Goal: Task Accomplishment & Management: Complete application form

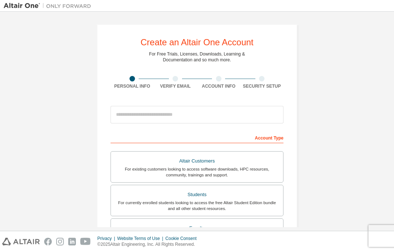
scroll to position [-1, 0]
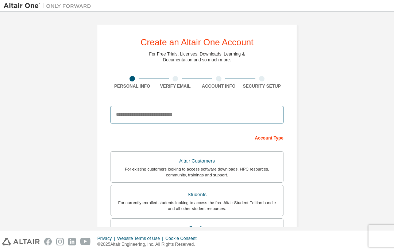
click at [120, 119] on input "email" at bounding box center [196, 115] width 173 height 18
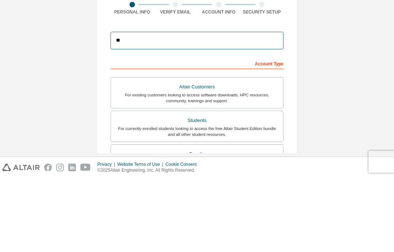
type input "*"
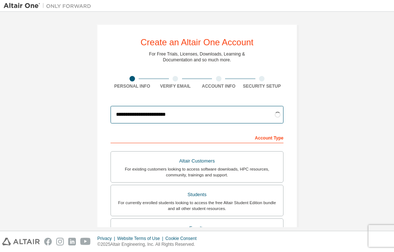
type input "**********"
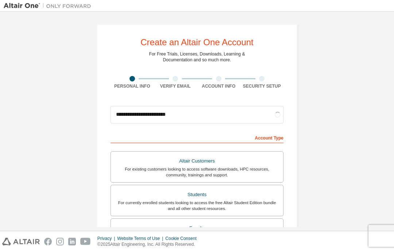
click at [256, 201] on div "For currently enrolled students looking to access the free Altair Student Editi…" at bounding box center [196, 205] width 163 height 12
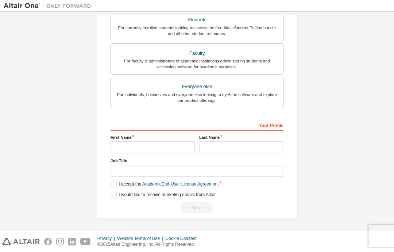
scroll to position [178, 0]
click at [181, 148] on input "text" at bounding box center [152, 147] width 84 height 12
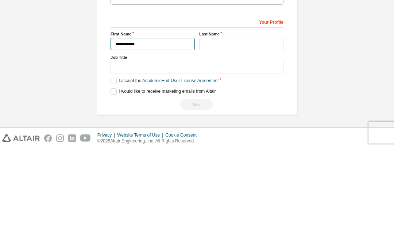
type input "**********"
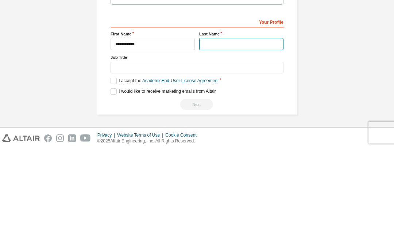
click at [247, 141] on input "text" at bounding box center [241, 147] width 84 height 12
type input "********"
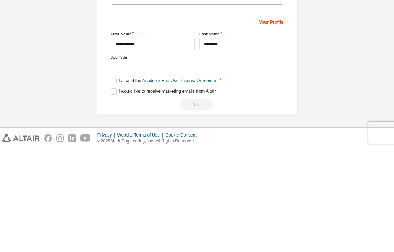
click at [253, 165] on input "text" at bounding box center [196, 171] width 173 height 12
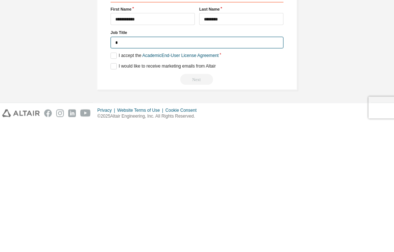
scroll to position [175, 0]
type input "*******"
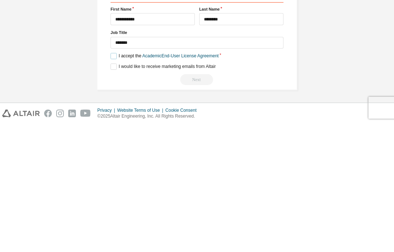
click at [114, 181] on label "I accept the Academic End-User License Agreement" at bounding box center [164, 184] width 108 height 6
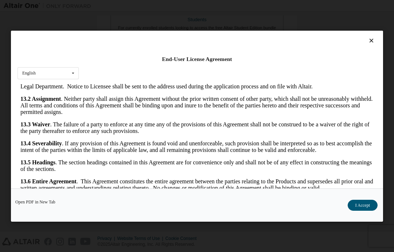
scroll to position [1361, 0]
click at [359, 206] on button "I Accept" at bounding box center [363, 204] width 30 height 11
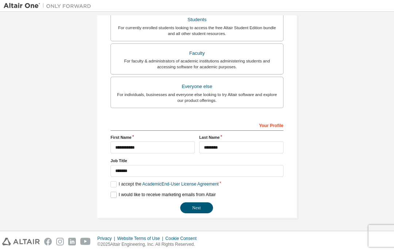
click at [119, 193] on label "I would like to receive marketing emails from Altair" at bounding box center [162, 194] width 105 height 6
click at [117, 192] on label "I would like to receive marketing emails from Altair" at bounding box center [162, 194] width 105 height 6
click at [197, 207] on button "Next" at bounding box center [196, 207] width 33 height 11
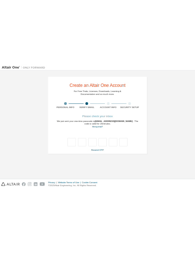
scroll to position [0, 0]
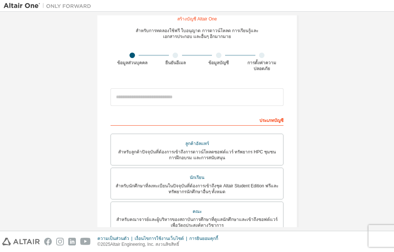
scroll to position [25, 0]
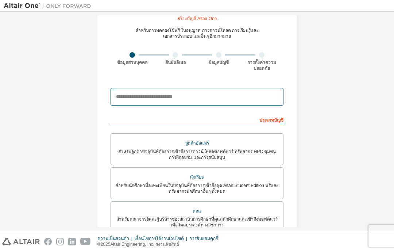
click at [195, 97] on input "email" at bounding box center [196, 97] width 173 height 18
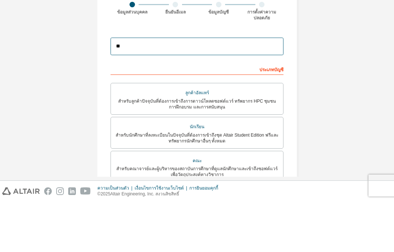
type input "**********"
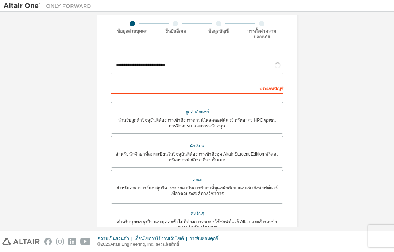
scroll to position [67, 0]
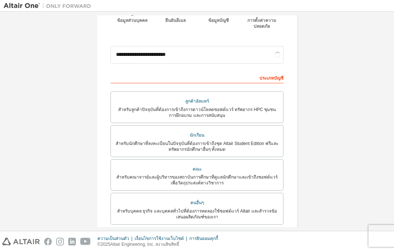
click at [195, 141] on font "สำหรับนักศึกษาที่ลงทะเบียนในปัจจุบันที่ต้องการเข้าถึงชุด Altair Student Edition…" at bounding box center [197, 146] width 163 height 11
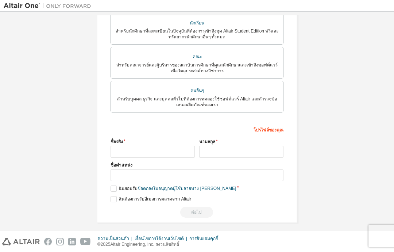
scroll to position [203, 0]
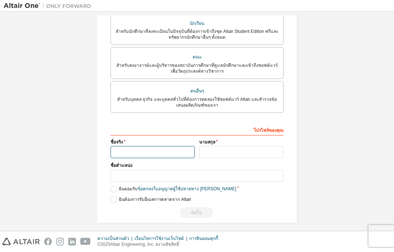
click at [175, 146] on input "text" at bounding box center [152, 152] width 84 height 12
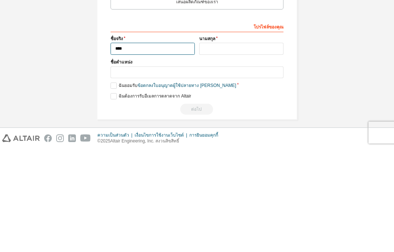
type input "**********"
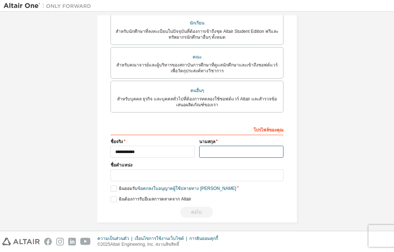
click at [195, 146] on input "text" at bounding box center [241, 152] width 84 height 12
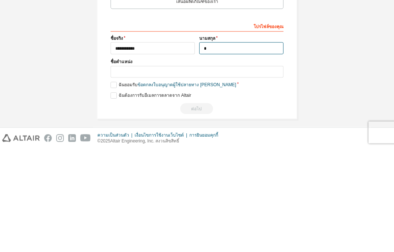
scroll to position [178, 0]
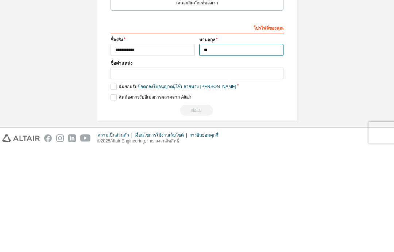
type input "********"
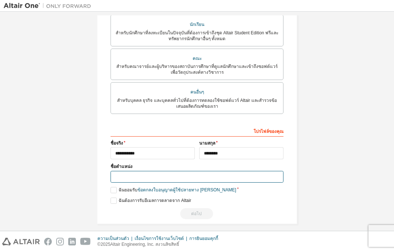
click at [146, 171] on input "text" at bounding box center [196, 177] width 173 height 12
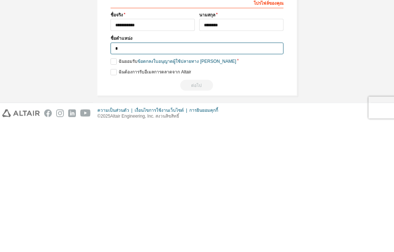
scroll to position [176, 0]
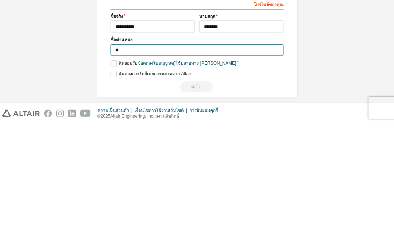
type input "*******"
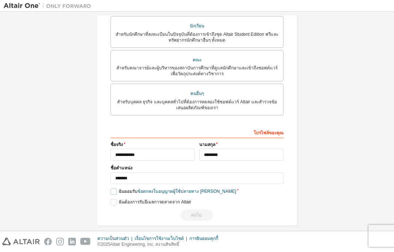
click at [118, 188] on label "ฉันยอมรับ ข้อตกลงใบอนุญาตผู้ใช้ปลายทาง เชิงวิชาการ" at bounding box center [172, 191] width 125 height 6
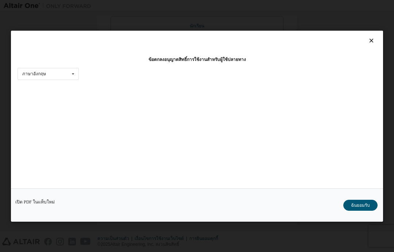
click at [195, 207] on font "ฉันยอมรับ" at bounding box center [360, 204] width 19 height 5
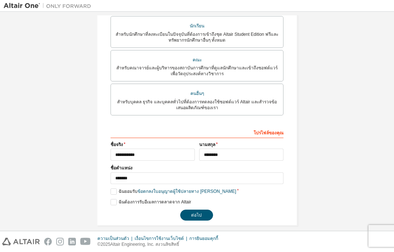
click at [195, 212] on font "ต่อไป" at bounding box center [196, 214] width 11 height 5
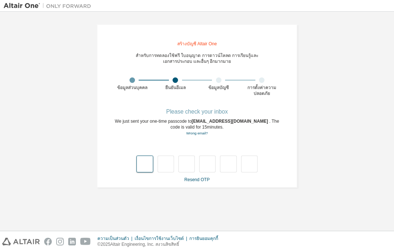
scroll to position [0, 0]
click at [146, 156] on input "text" at bounding box center [144, 164] width 16 height 17
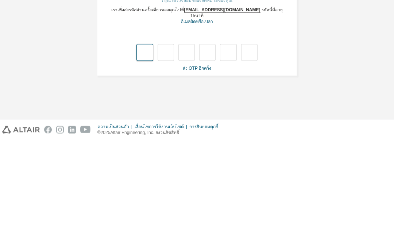
type input "*"
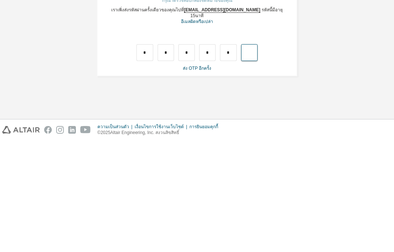
type input "*"
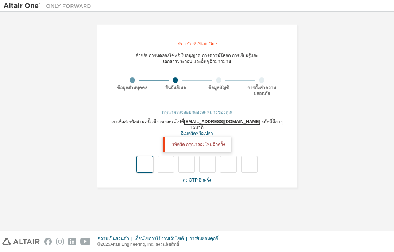
click at [146, 156] on input "text" at bounding box center [144, 164] width 16 height 17
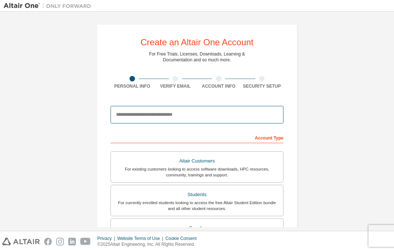
click at [178, 120] on input "email" at bounding box center [196, 115] width 173 height 18
click at [170, 112] on input "email" at bounding box center [196, 115] width 173 height 18
click at [141, 118] on input "email" at bounding box center [196, 115] width 173 height 18
click at [189, 116] on input "email" at bounding box center [196, 115] width 173 height 18
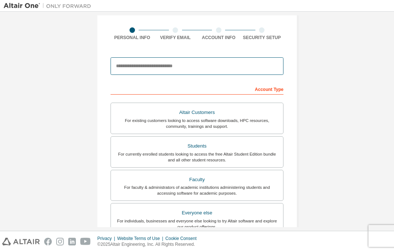
scroll to position [50, 0]
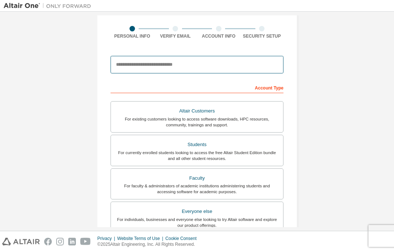
click at [209, 66] on input "email" at bounding box center [196, 65] width 173 height 18
click at [210, 70] on input "email" at bounding box center [196, 65] width 173 height 18
click at [204, 65] on input "email" at bounding box center [196, 65] width 173 height 18
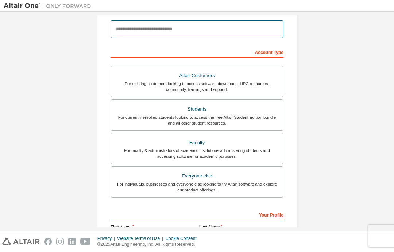
scroll to position [77, 0]
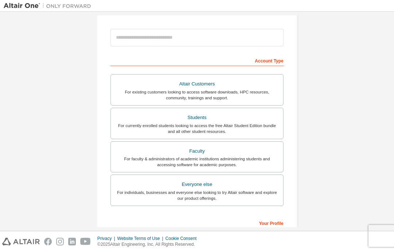
click at [251, 128] on div "For currently enrolled students looking to access the free Altair Student Editi…" at bounding box center [196, 129] width 163 height 12
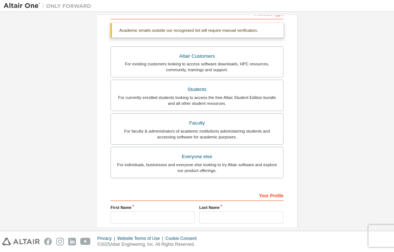
scroll to position [39, 0]
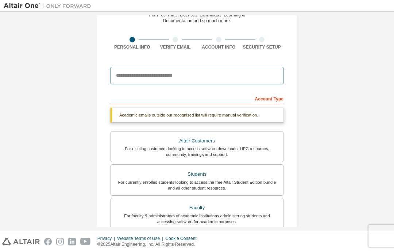
click at [190, 81] on input "email" at bounding box center [196, 76] width 173 height 18
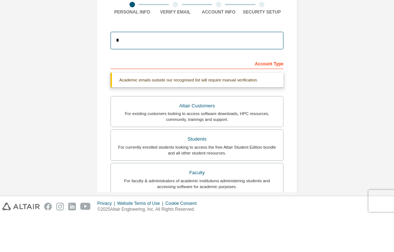
type input "**********"
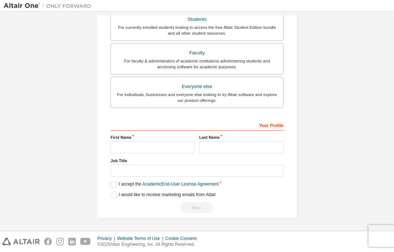
scroll to position [196, 0]
click at [158, 146] on div "Account Type Academic emails outside our recognised list will require manual ve…" at bounding box center [196, 75] width 173 height 275
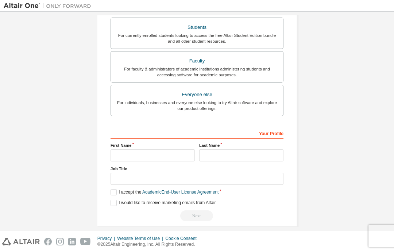
scroll to position [187, 0]
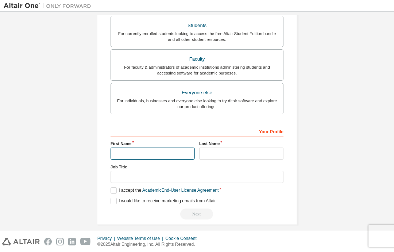
click at [177, 149] on input "text" at bounding box center [152, 153] width 84 height 12
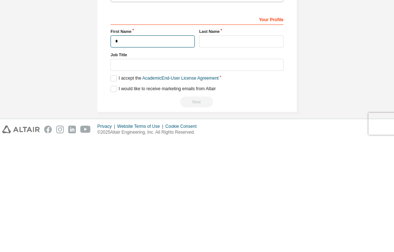
type input "**********"
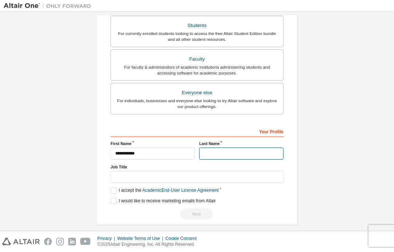
click at [224, 154] on input "text" at bounding box center [241, 153] width 84 height 12
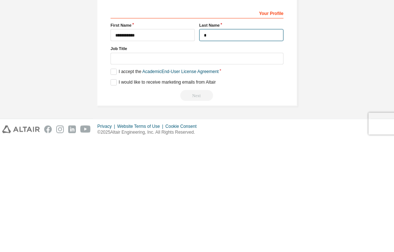
scroll to position [176, 0]
type input "********"
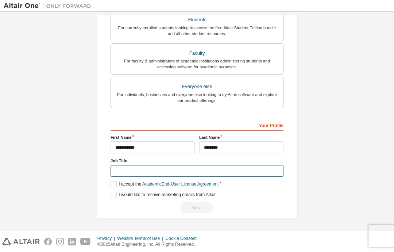
click at [134, 171] on input "text" at bounding box center [196, 171] width 173 height 12
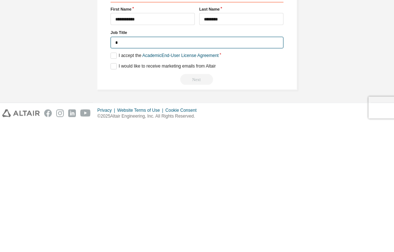
scroll to position [175, 0]
type input "*******"
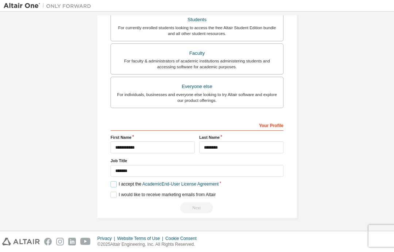
click at [118, 186] on label "I accept the Academic End-User License Agreement" at bounding box center [164, 184] width 108 height 6
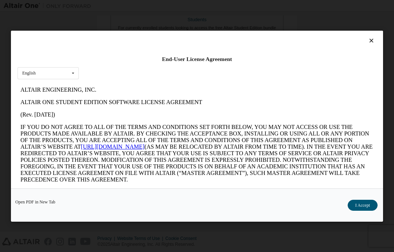
scroll to position [0, 0]
click at [364, 205] on button "I Accept" at bounding box center [363, 204] width 30 height 11
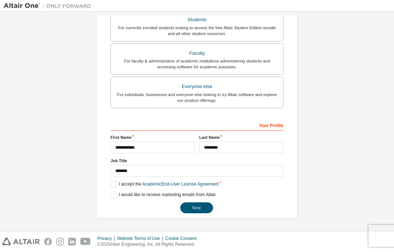
scroll to position [175, 0]
click at [199, 209] on button "Next" at bounding box center [196, 207] width 33 height 11
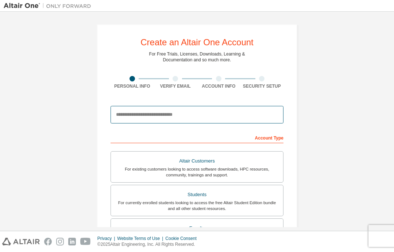
click at [222, 117] on input "email" at bounding box center [196, 115] width 173 height 18
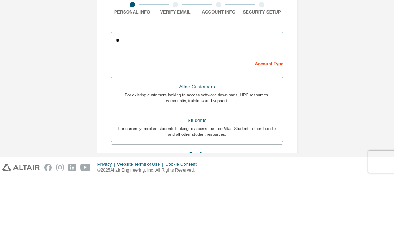
type input "**********"
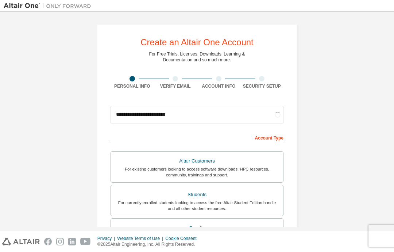
click at [237, 41] on div "Create an Altair One Account" at bounding box center [196, 42] width 113 height 9
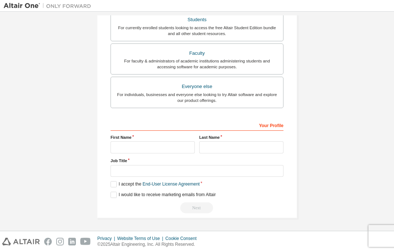
scroll to position [178, 0]
click at [168, 143] on input "text" at bounding box center [152, 147] width 84 height 12
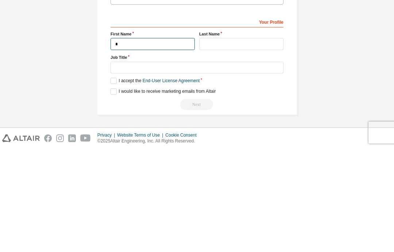
type input "**********"
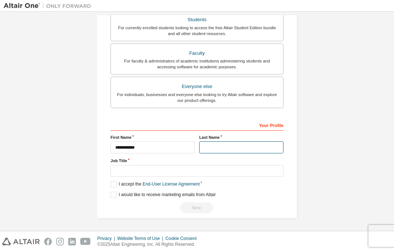
click at [232, 144] on input "text" at bounding box center [241, 147] width 84 height 12
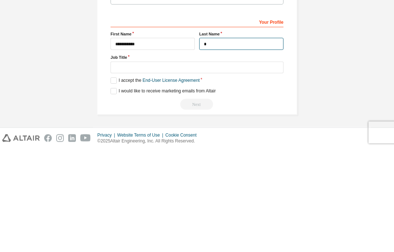
scroll to position [176, 0]
type input "********"
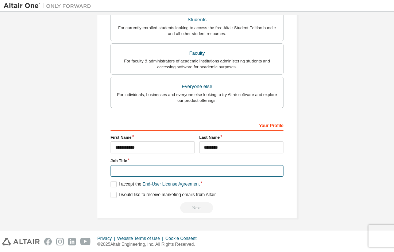
click at [137, 169] on input "text" at bounding box center [196, 171] width 173 height 12
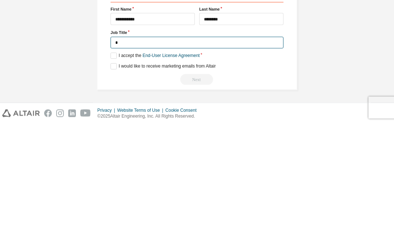
scroll to position [175, 0]
type input "*******"
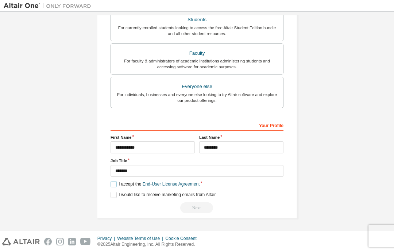
click at [115, 186] on label "I accept the End-User License Agreement" at bounding box center [154, 184] width 89 height 6
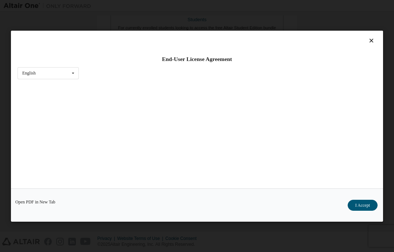
click at [361, 206] on button "I Accept" at bounding box center [363, 204] width 30 height 11
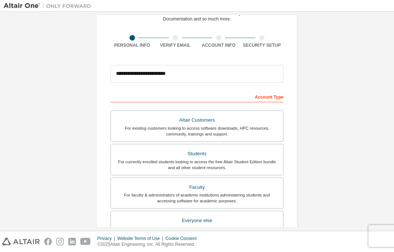
click at [242, 159] on div "For currently enrolled students looking to access the free Altair Student Editi…" at bounding box center [196, 165] width 163 height 12
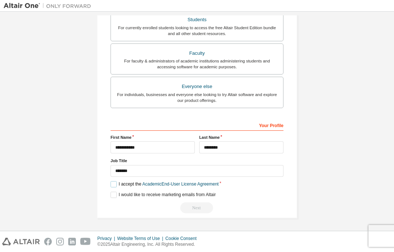
click at [115, 181] on label "I accept the Academic End-User License Agreement" at bounding box center [164, 184] width 108 height 6
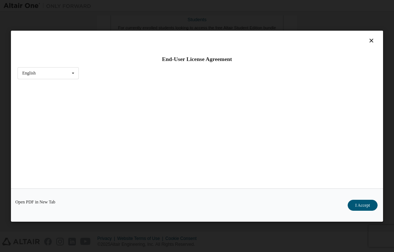
click at [372, 199] on button "I Accept" at bounding box center [363, 204] width 30 height 11
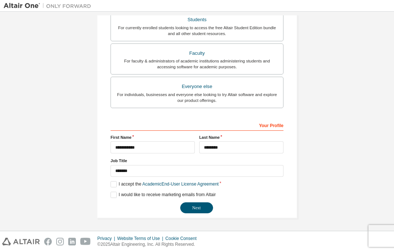
click at [202, 210] on button "Next" at bounding box center [196, 207] width 33 height 11
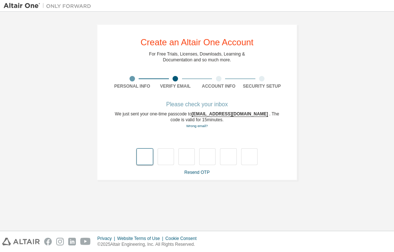
click at [146, 156] on input "text" at bounding box center [144, 156] width 16 height 17
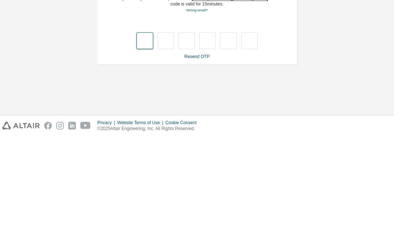
type input "*"
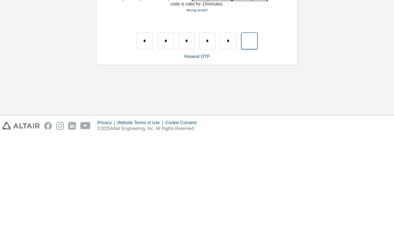
type input "*"
